Goal: Information Seeking & Learning: Learn about a topic

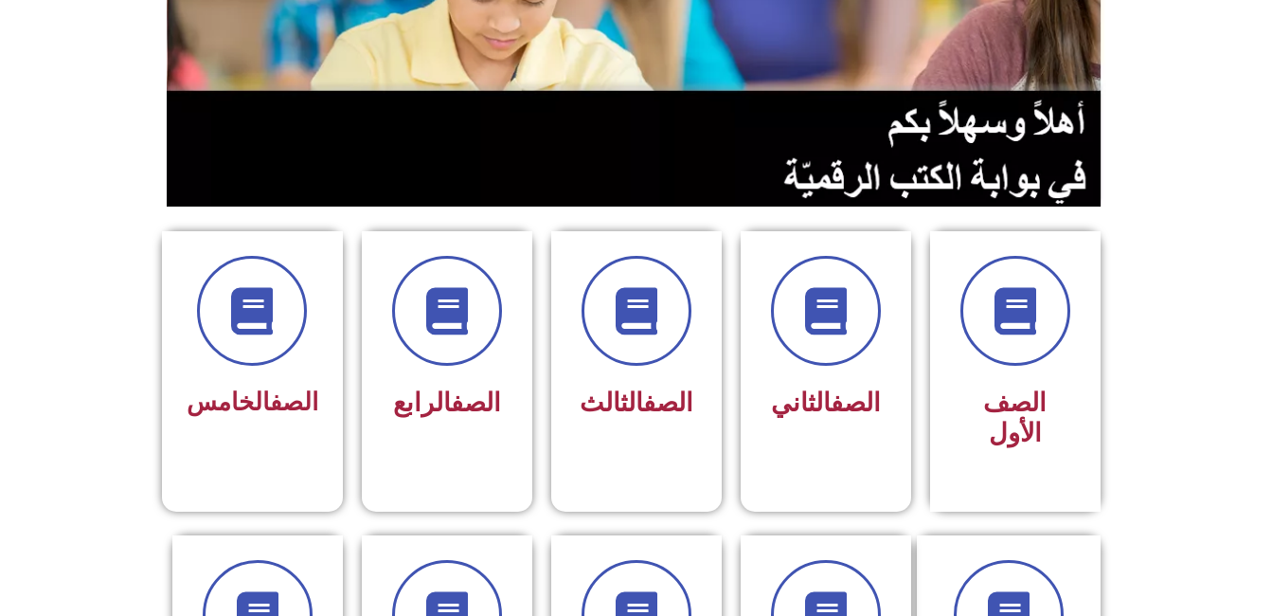
scroll to position [317, 0]
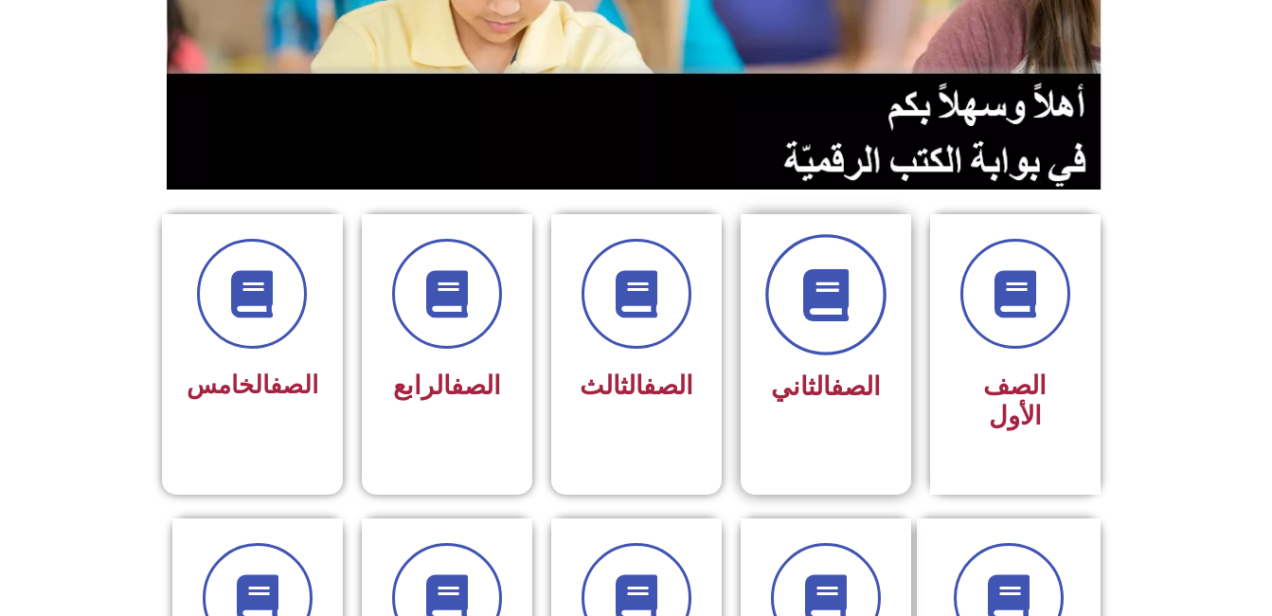
click at [829, 279] on icon at bounding box center [826, 295] width 52 height 52
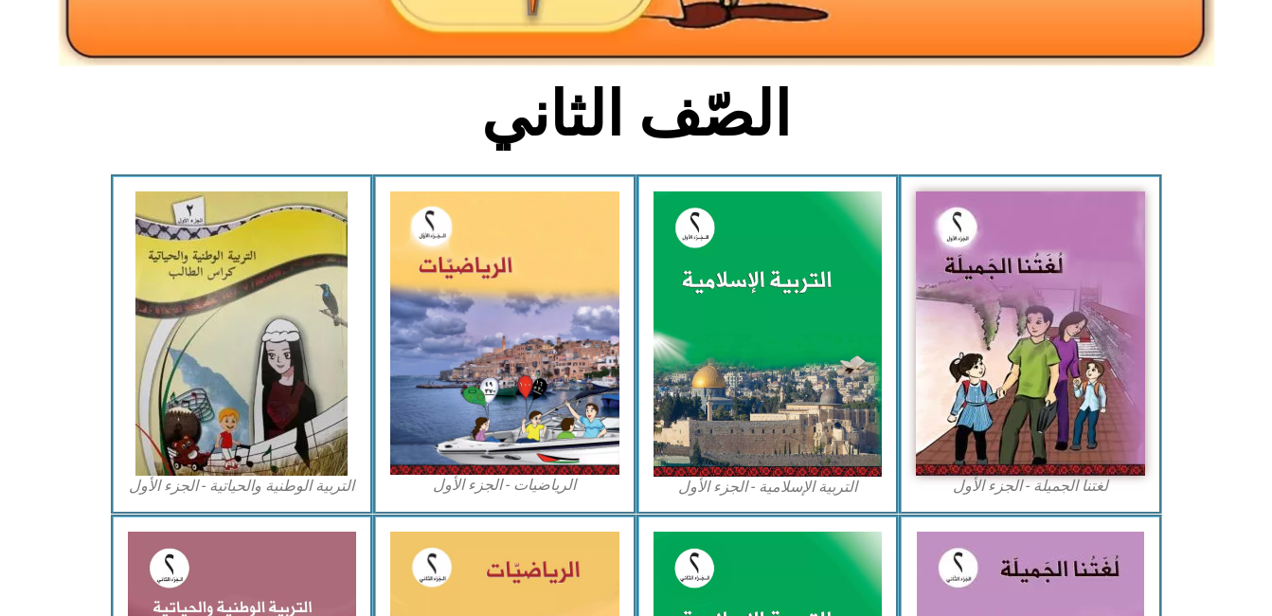
scroll to position [417, 0]
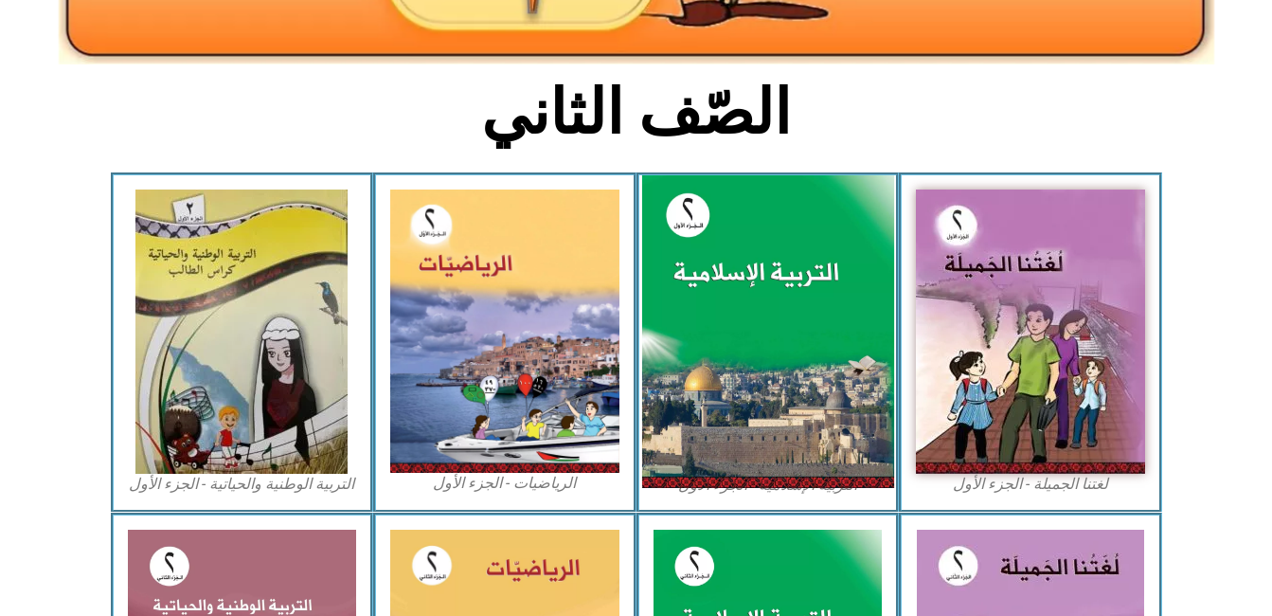
click at [769, 305] on img at bounding box center [767, 332] width 252 height 314
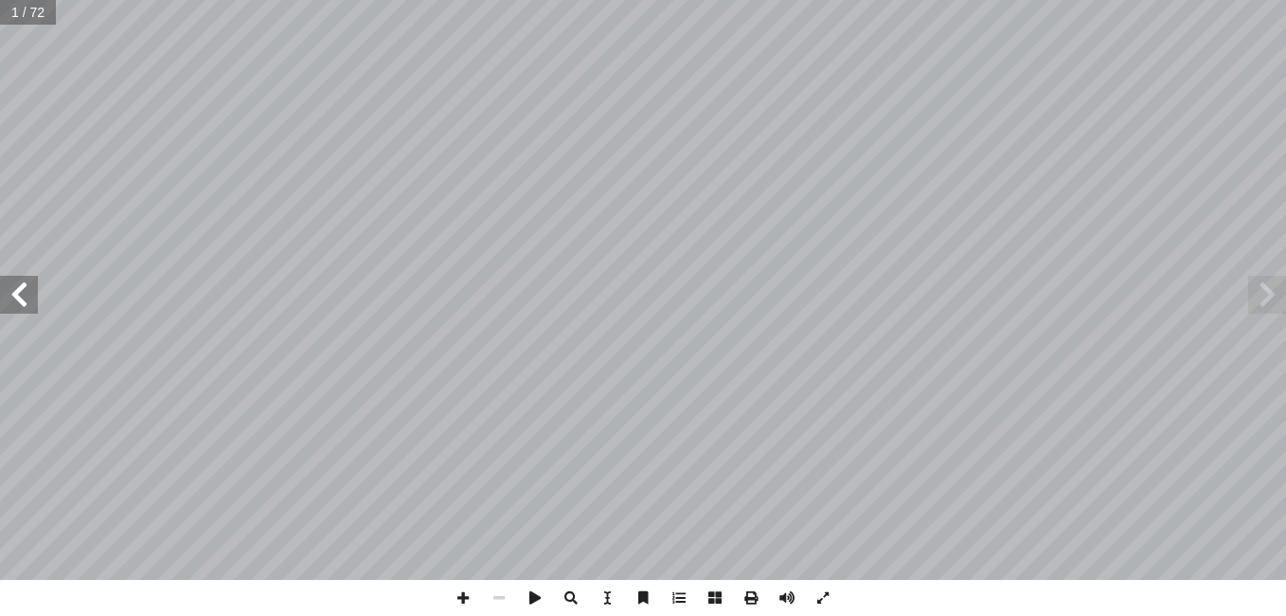
click at [14, 303] on span at bounding box center [19, 295] width 38 height 38
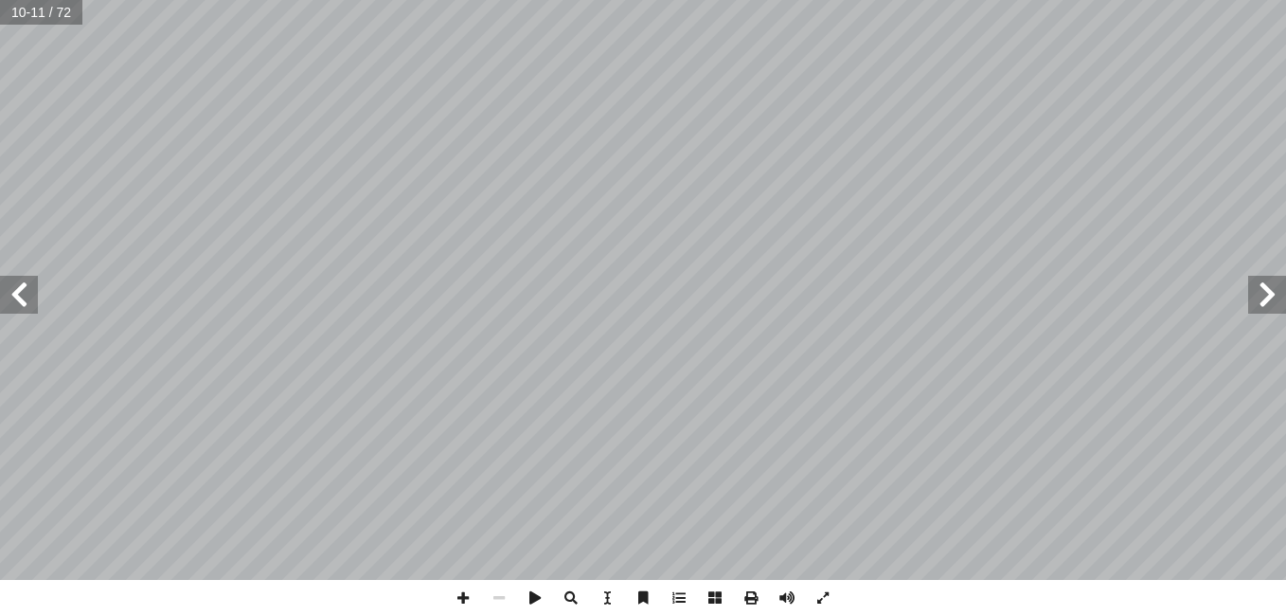
click at [14, 303] on span at bounding box center [19, 295] width 38 height 38
click at [1264, 299] on span at bounding box center [1268, 295] width 38 height 38
click at [460, 602] on span at bounding box center [463, 598] width 36 height 36
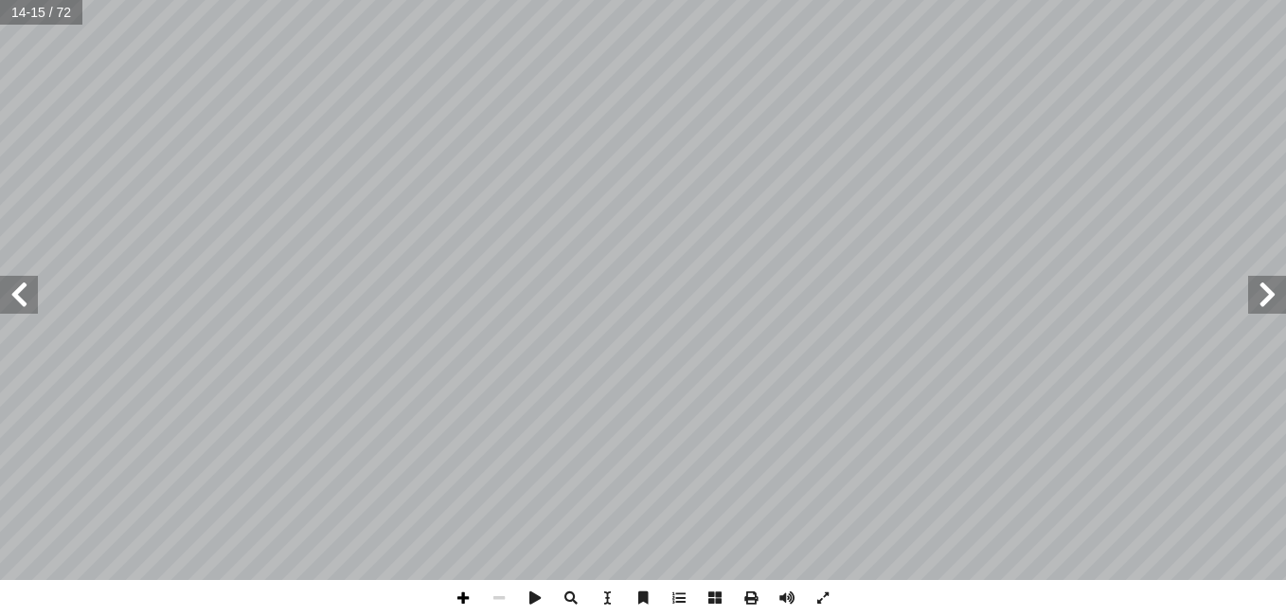
click at [463, 604] on span at bounding box center [463, 598] width 36 height 36
